Goal: Information Seeking & Learning: Learn about a topic

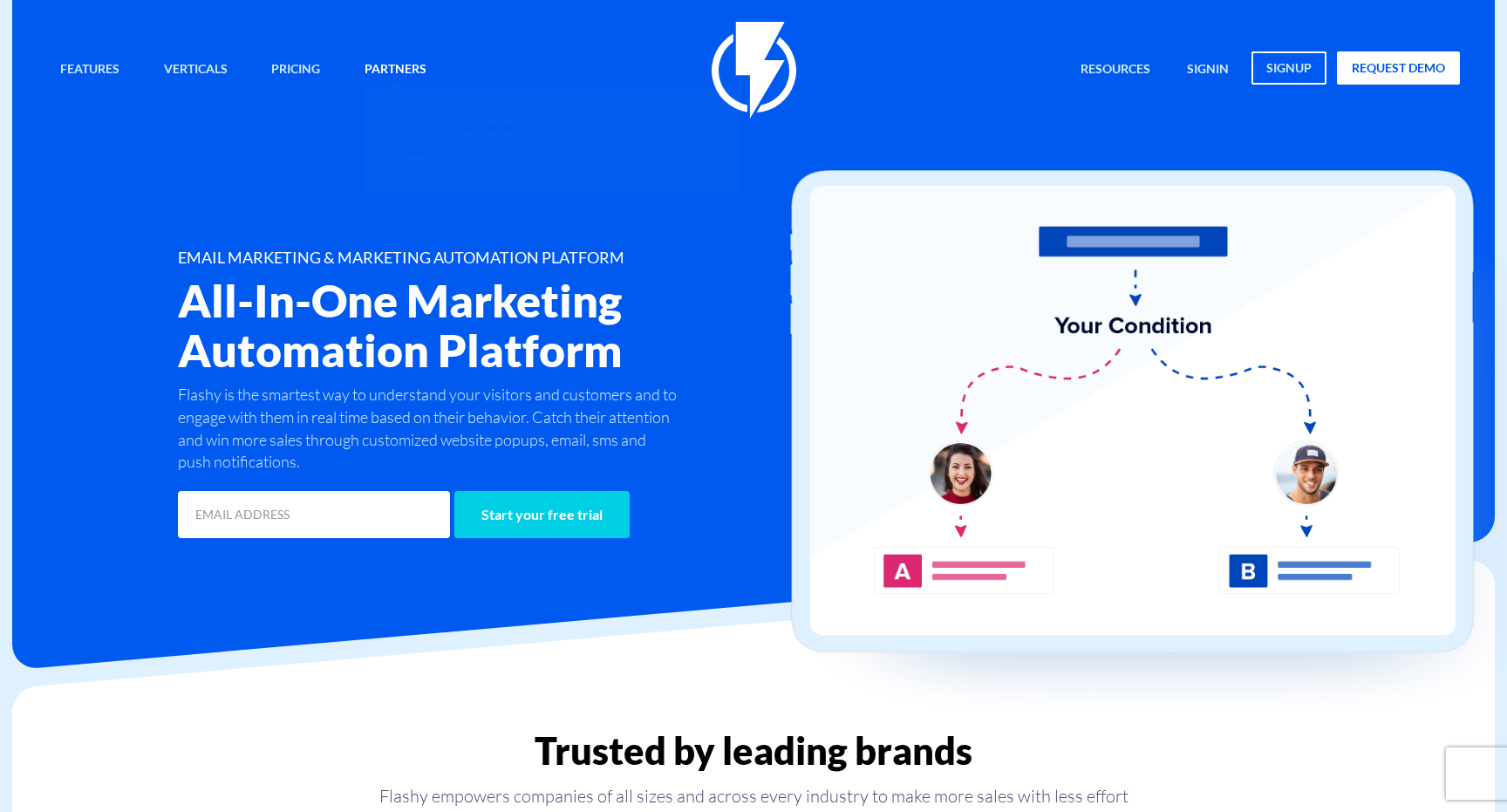
click at [427, 60] on link "Partners" at bounding box center [396, 70] width 88 height 37
click at [410, 131] on img at bounding box center [415, 139] width 34 height 32
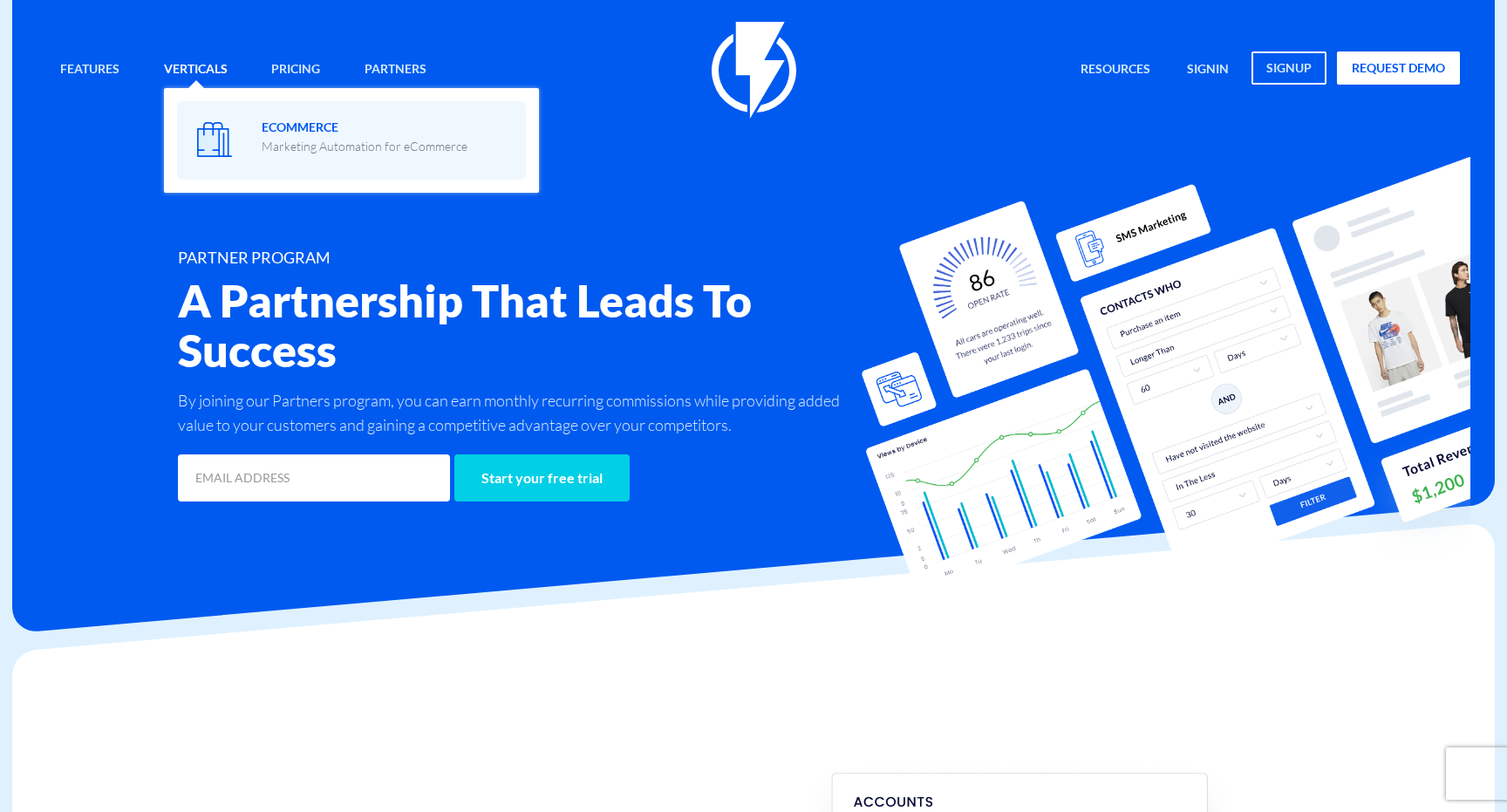
click at [244, 130] on span at bounding box center [351, 139] width 322 height 50
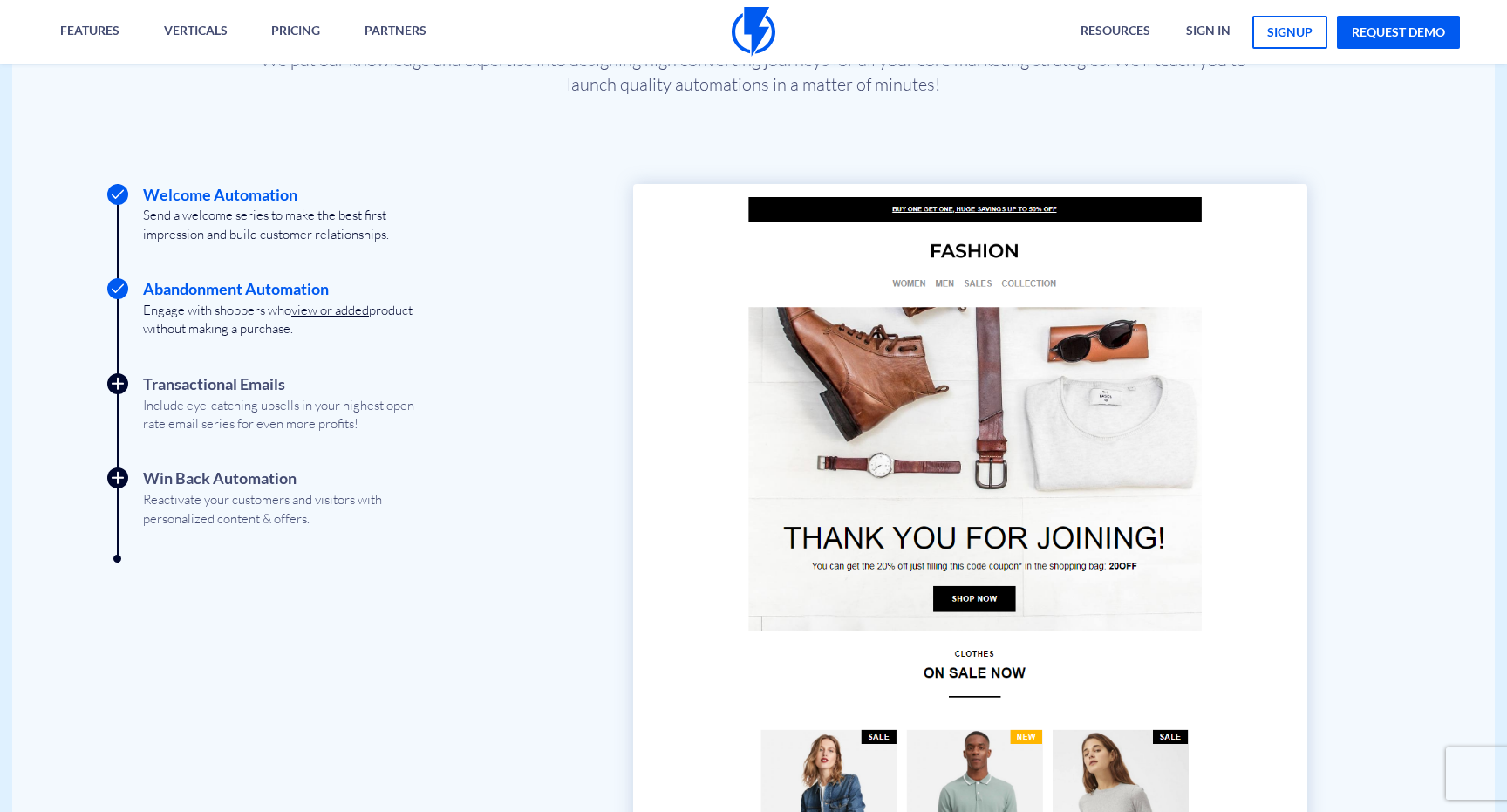
scroll to position [2033, 0]
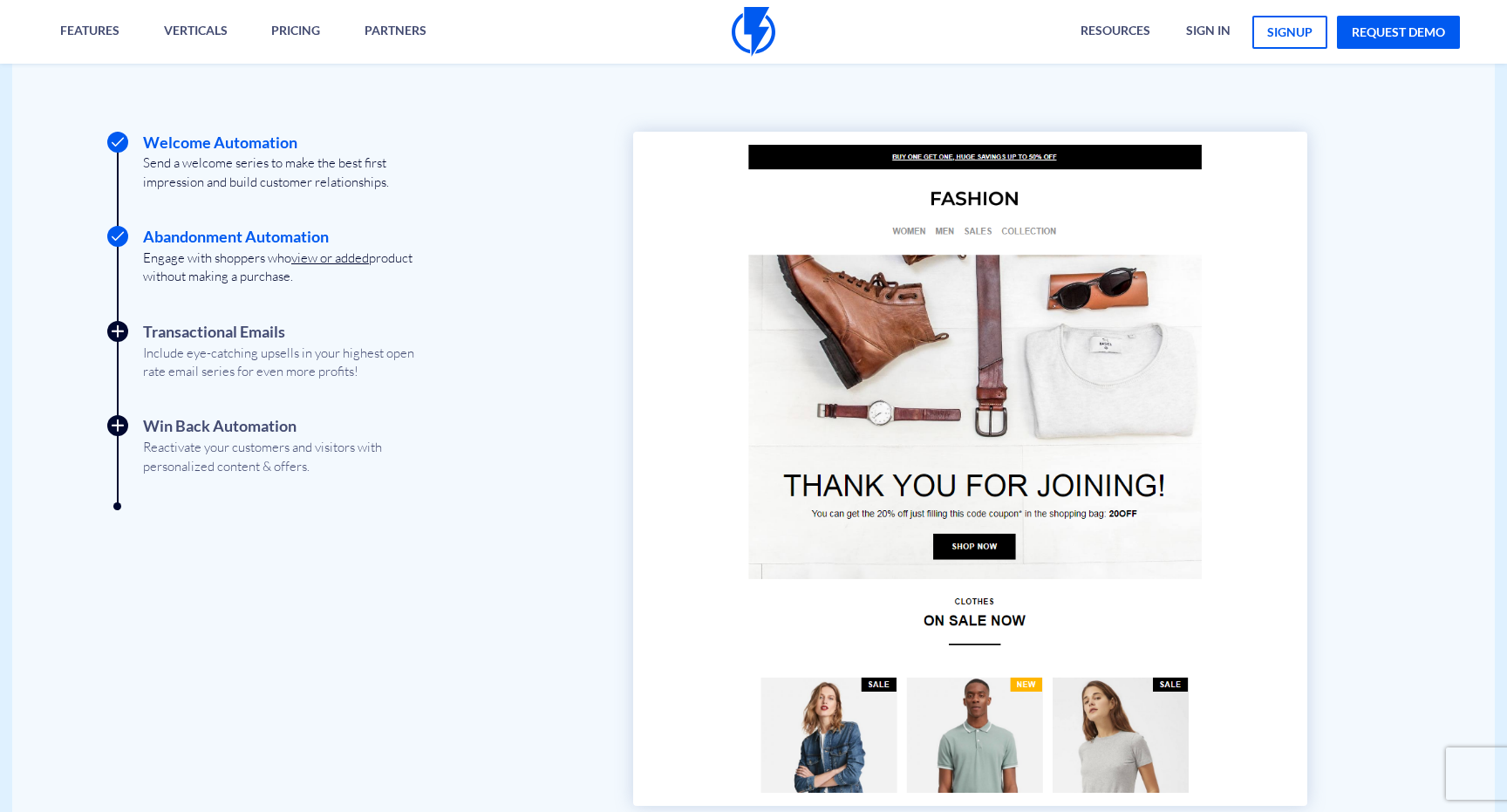
click at [223, 231] on link "Abandonment Automation Engage with shoppers who view or added product without m…" at bounding box center [319, 256] width 355 height 60
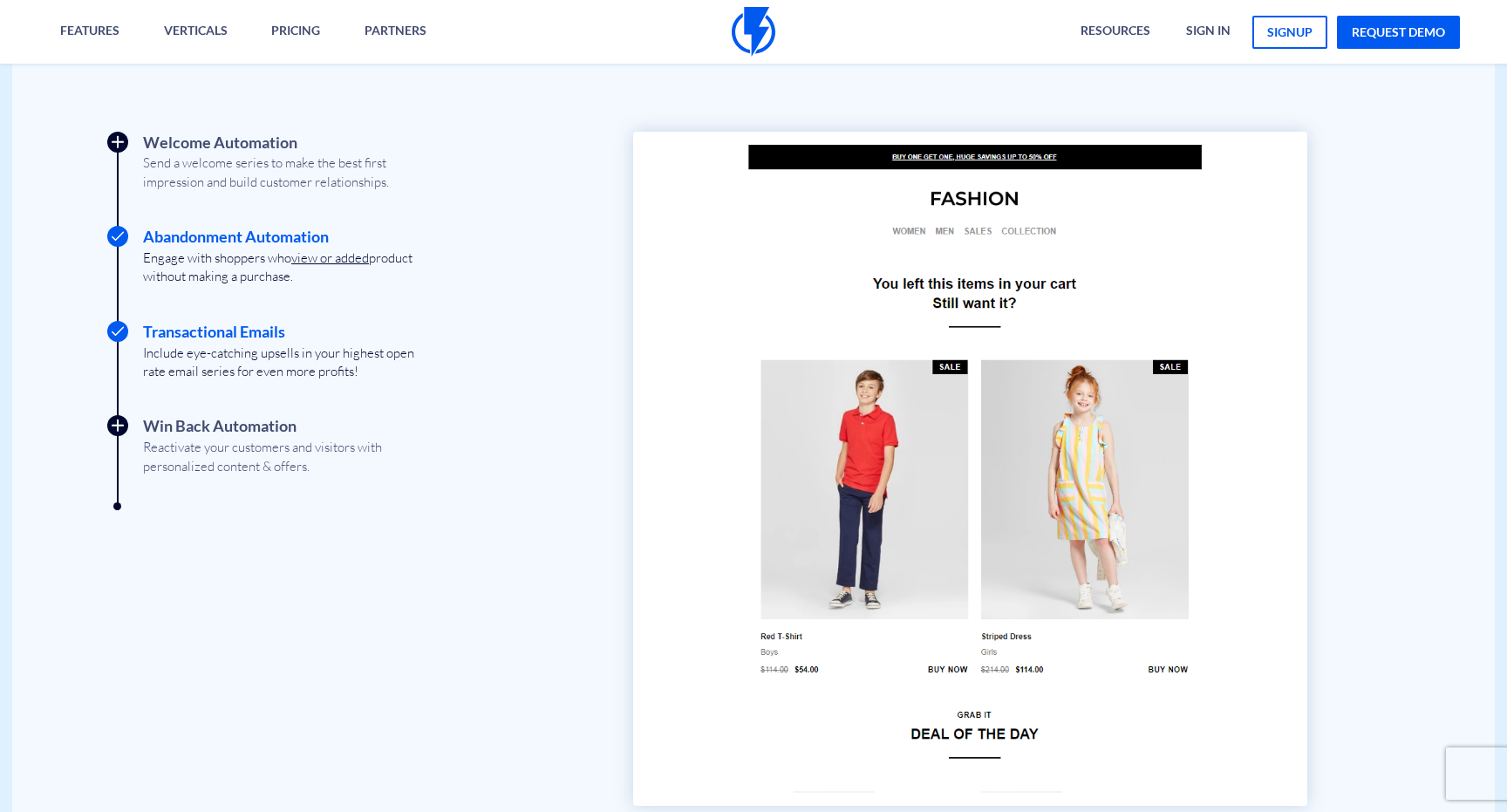
click at [185, 349] on span "Include eye-catching upsells in your highest open rate email series for even mo…" at bounding box center [284, 363] width 283 height 37
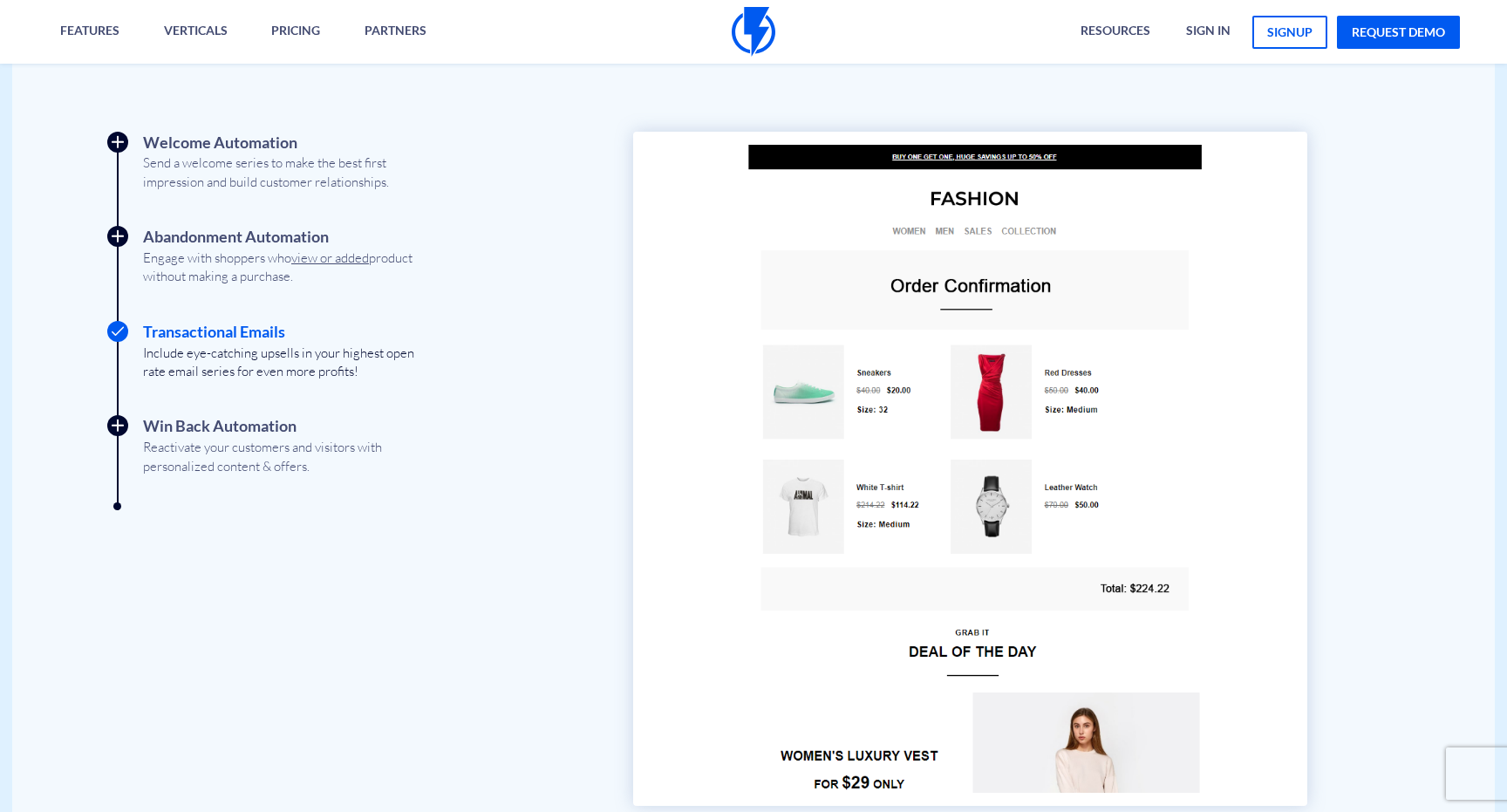
click at [218, 406] on ul "Welcome Automation Send a welcome series to make the best first impression and …" at bounding box center [320, 304] width 407 height 344
click at [219, 415] on link "Win Back Automation Reactivate your customers and visitors with personalized co…" at bounding box center [319, 444] width 355 height 60
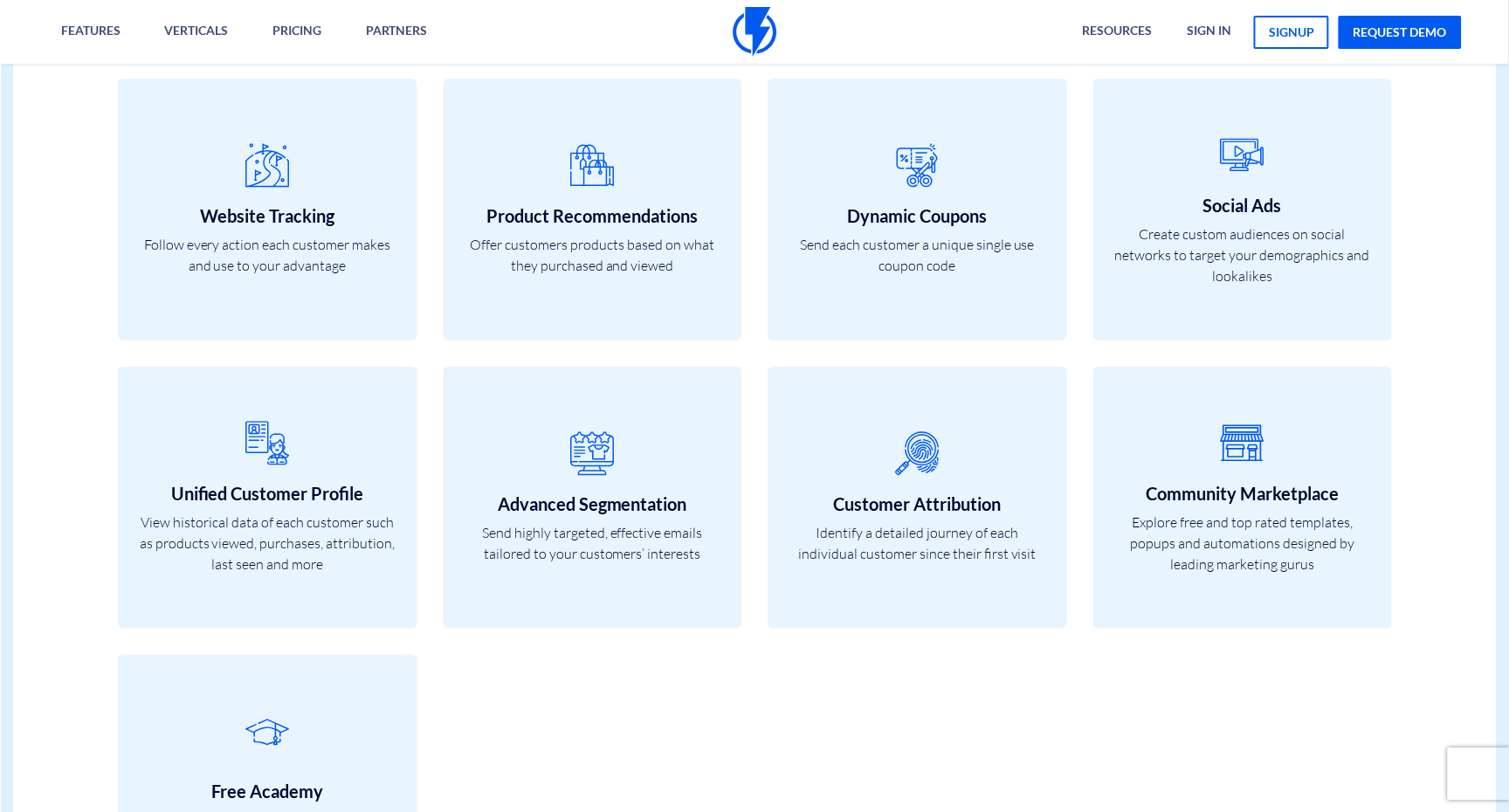
scroll to position [6511, 0]
